Goal: Information Seeking & Learning: Learn about a topic

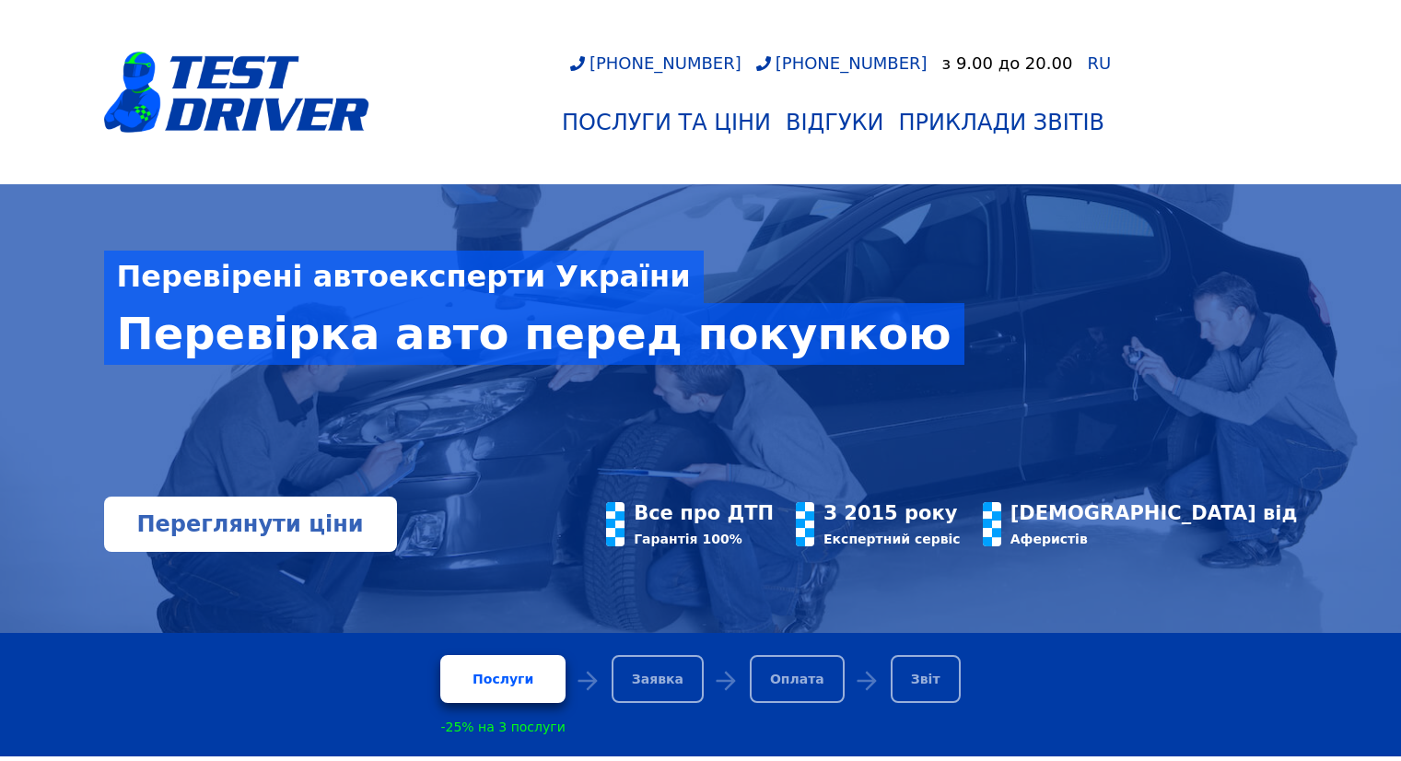
scroll to position [369, 0]
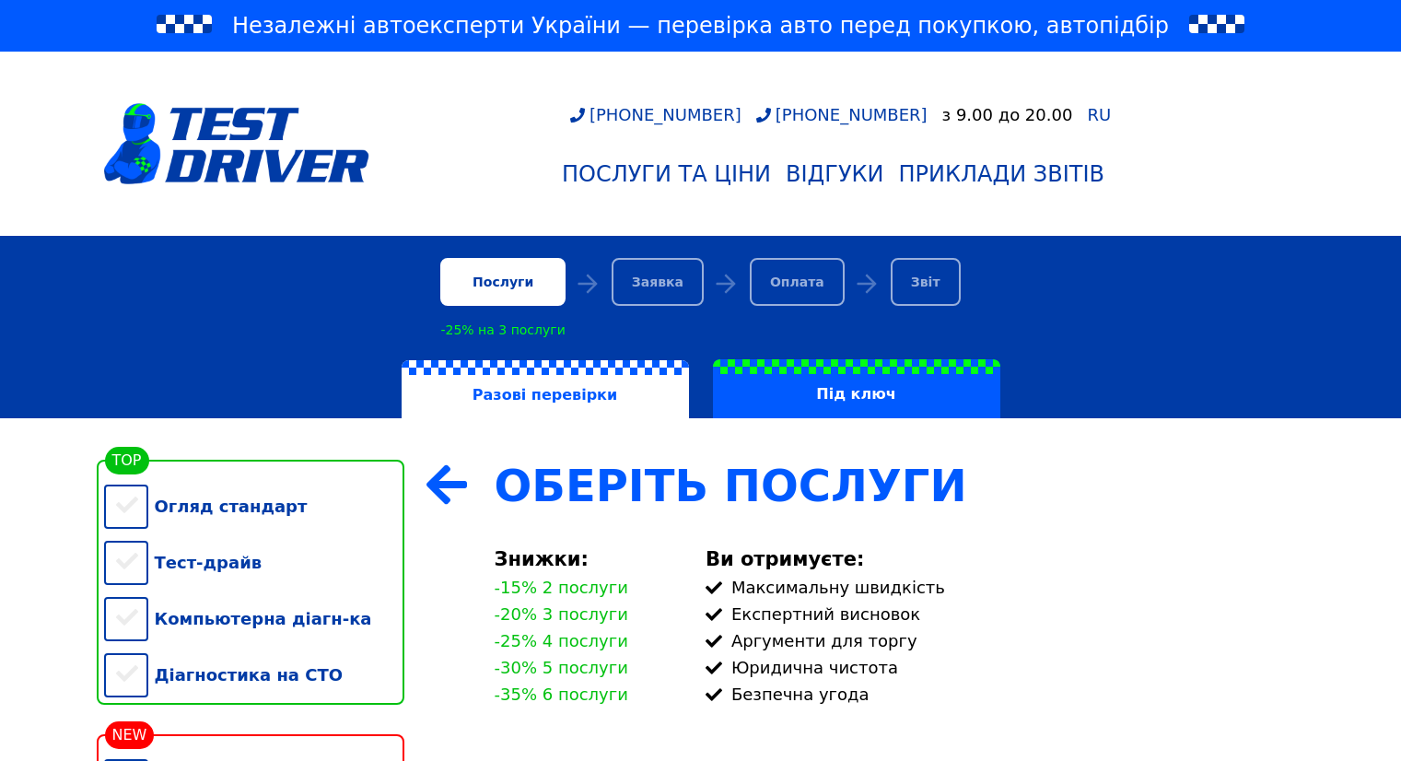
scroll to position [276, 0]
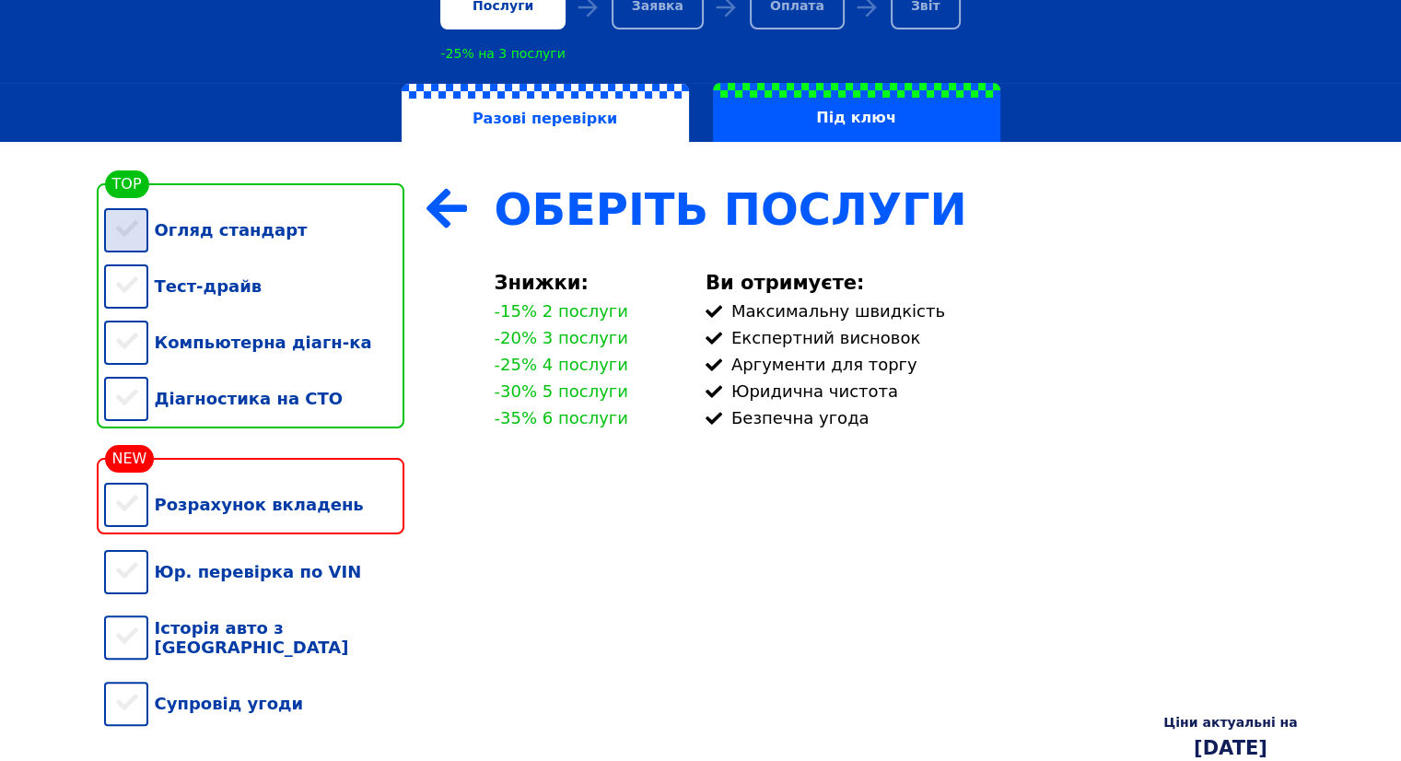
click at [133, 243] on div "Огляд стандарт" at bounding box center [254, 230] width 300 height 56
click at [125, 303] on div "Тест-драйв" at bounding box center [254, 286] width 300 height 56
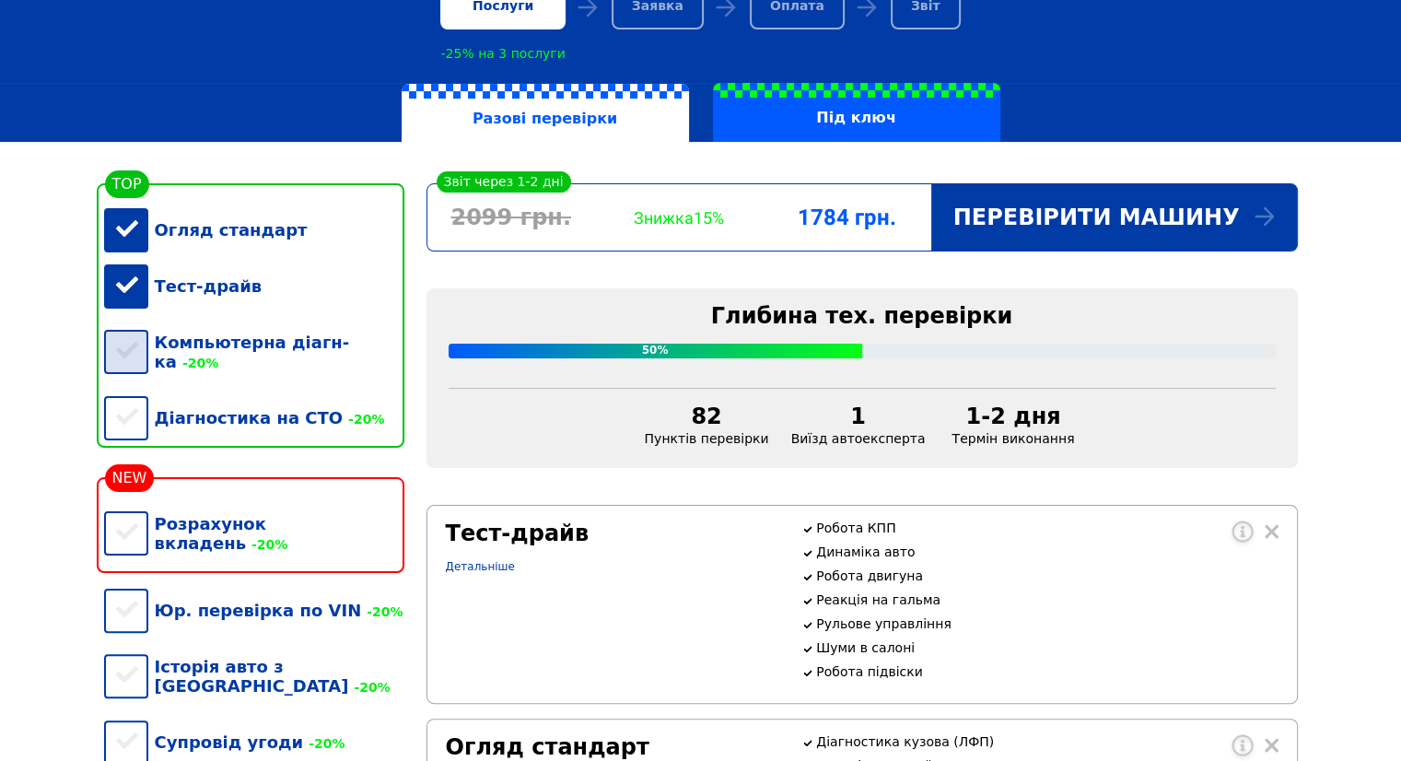
click at [126, 354] on div "Компьютерна діагн-ка -20%" at bounding box center [254, 352] width 300 height 76
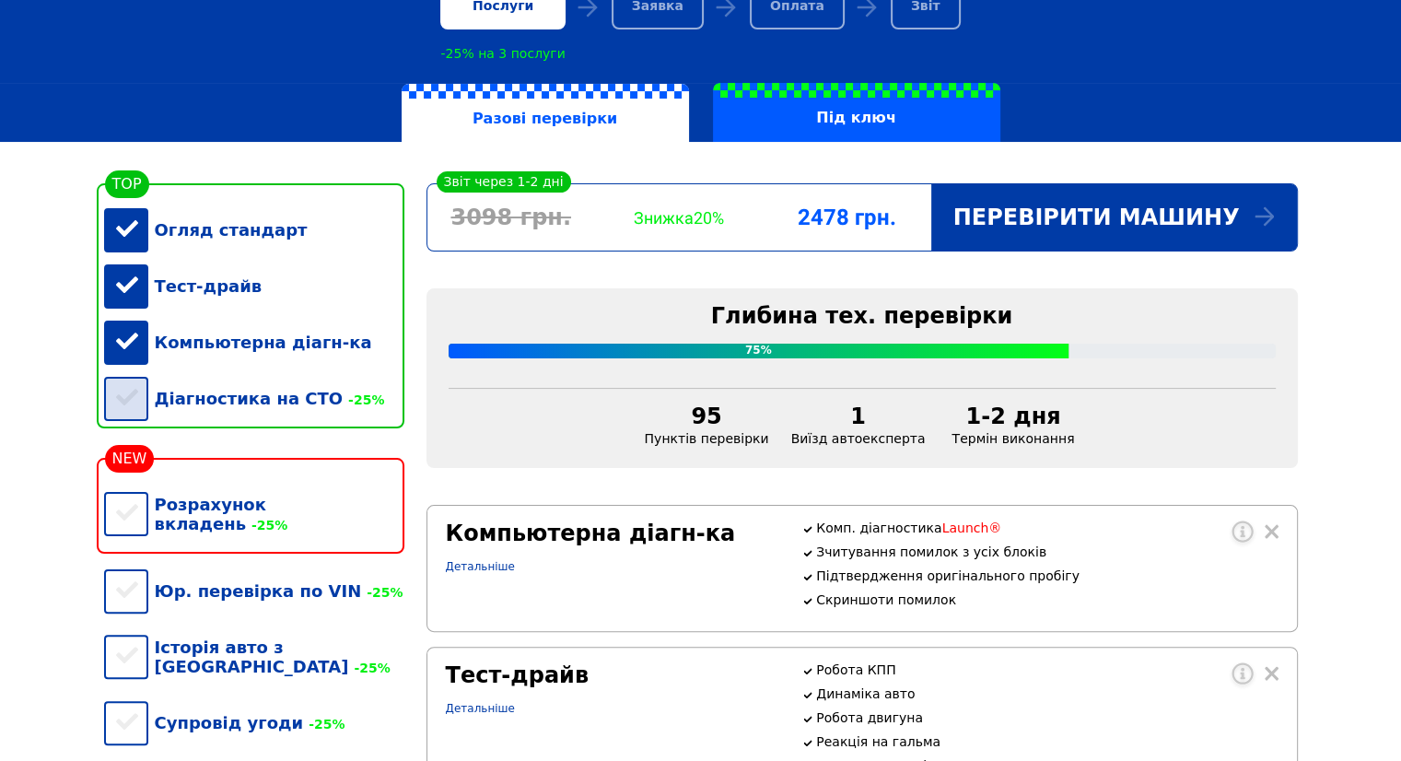
click at [133, 404] on div "Діагностика на СТО -25%" at bounding box center [254, 398] width 300 height 56
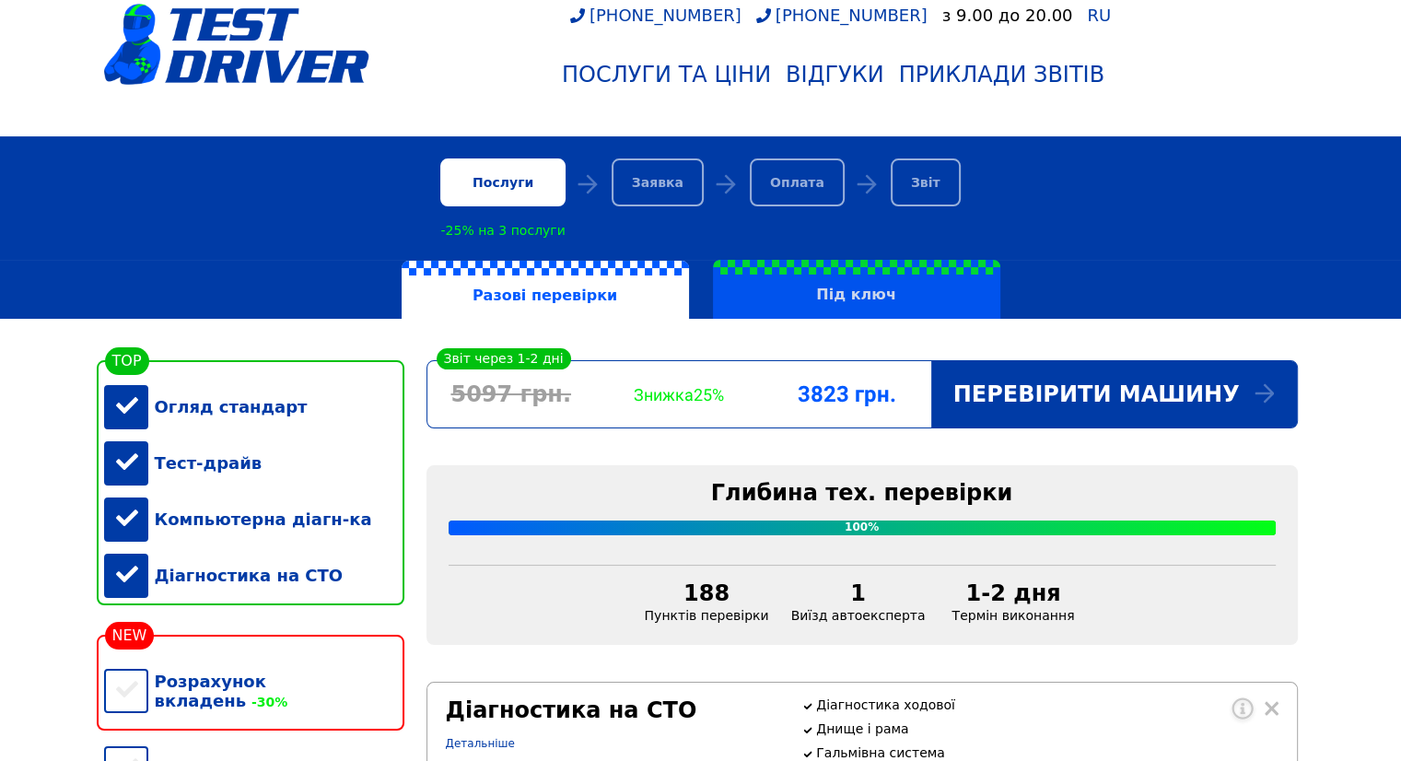
scroll to position [92, 0]
